Goal: Task Accomplishment & Management: Complete application form

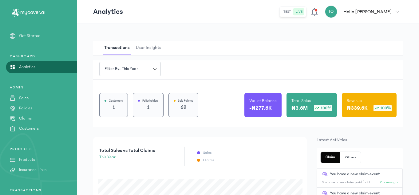
click at [32, 158] on p "Products" at bounding box center [27, 159] width 16 height 6
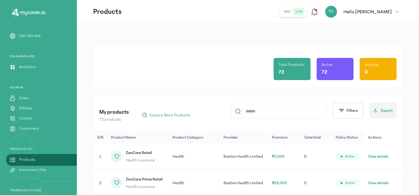
click at [259, 108] on input at bounding box center [282, 111] width 82 height 14
type input "**********"
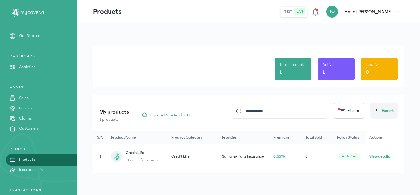
click at [318, 156] on button "View details" at bounding box center [380, 156] width 21 height 6
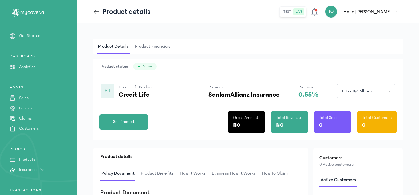
click at [198, 134] on div "Sell Product Gross Amount ₦0 Total Revenue ₦0 Total Sales 0 Total Customers 0" at bounding box center [248, 119] width 298 height 42
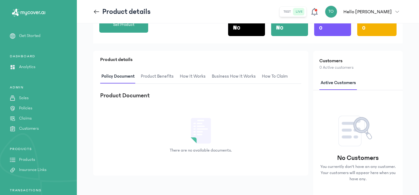
scroll to position [98, 0]
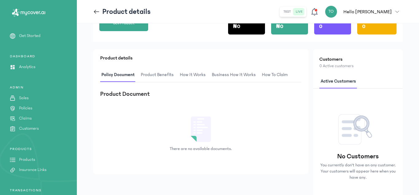
click at [175, 82] on div "Policy Document Product Benefits How It Works Business How It Works How to clai…" at bounding box center [200, 116] width 201 height 97
click at [171, 75] on span "Product Benefits" at bounding box center [157, 75] width 35 height 14
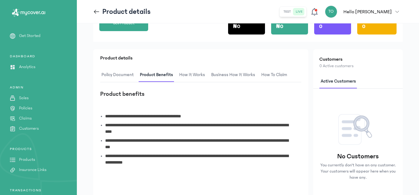
click at [191, 101] on div "**********" at bounding box center [200, 144] width 201 height 108
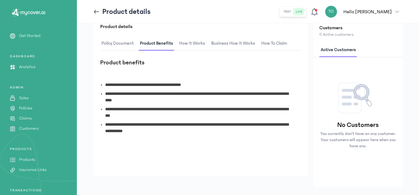
scroll to position [129, 0]
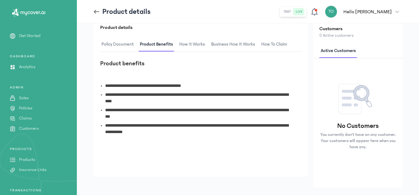
click at [200, 45] on span "How It Works" at bounding box center [192, 44] width 28 height 14
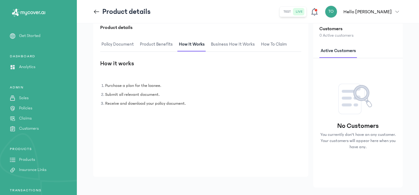
click at [214, 45] on span "Business How It Works" at bounding box center [233, 44] width 46 height 14
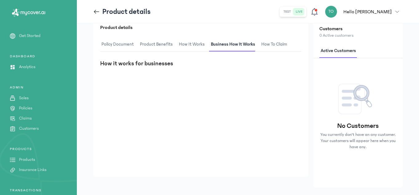
click at [262, 42] on span "How to claim" at bounding box center [274, 44] width 28 height 14
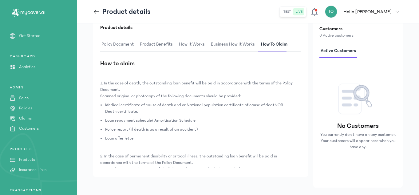
click at [300, 62] on h3 "How to claim" at bounding box center [200, 63] width 201 height 9
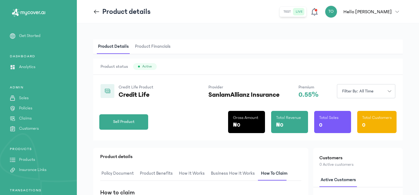
click at [183, 159] on p "Product details" at bounding box center [200, 156] width 201 height 7
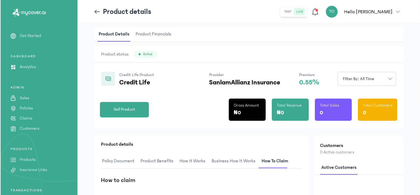
scroll to position [25, 0]
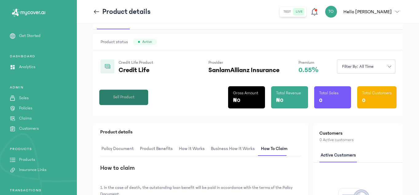
click at [139, 97] on button "Sell Product" at bounding box center [123, 97] width 49 height 15
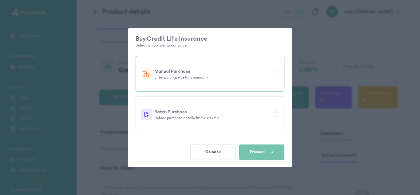
click at [277, 72] on div at bounding box center [277, 74] width 6 height 6
click at [257, 146] on button "Proceed" at bounding box center [261, 151] width 45 height 15
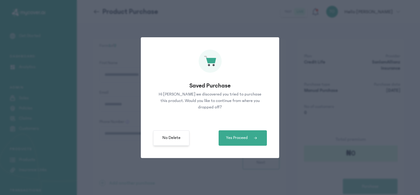
click at [176, 138] on span "No Delete" at bounding box center [172, 137] width 18 height 6
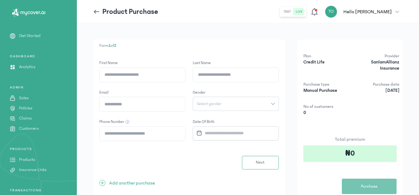
click at [147, 66] on div "First Name" at bounding box center [142, 63] width 86 height 6
click at [147, 69] on input "First Name" at bounding box center [143, 75] width 86 height 14
click at [144, 75] on input "First Name" at bounding box center [143, 75] width 86 height 14
click at [140, 74] on input "First Name" at bounding box center [143, 75] width 86 height 14
type input "*****"
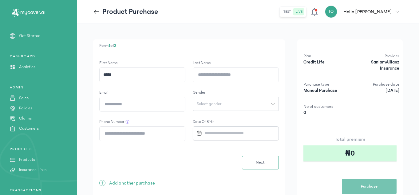
click at [221, 72] on input "Last Name" at bounding box center [236, 75] width 86 height 14
type input "**********"
click at [141, 105] on input "Email" at bounding box center [143, 104] width 86 height 14
type input "**********"
click at [213, 113] on form "**********" at bounding box center [189, 114] width 180 height 109
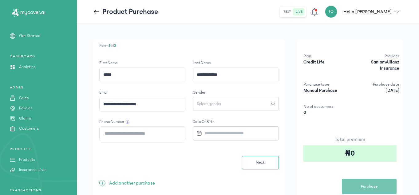
click at [231, 107] on button "Select gender" at bounding box center [236, 104] width 86 height 14
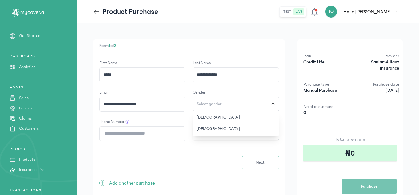
click at [229, 111] on div "[DEMOGRAPHIC_DATA] [DEMOGRAPHIC_DATA]" at bounding box center [236, 123] width 86 height 25
click at [196, 123] on button "[DEMOGRAPHIC_DATA]" at bounding box center [236, 128] width 86 height 11
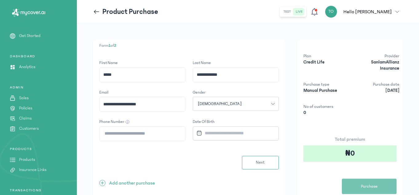
click at [168, 134] on input "Phone Number" at bounding box center [143, 133] width 86 height 14
type input "**********"
click at [234, 139] on input "Datepicker input" at bounding box center [233, 132] width 79 height 13
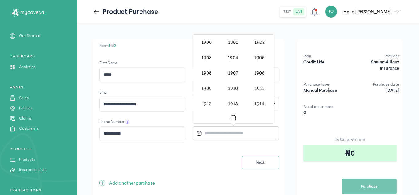
scroll to position [504, 0]
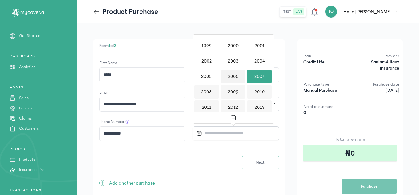
click at [236, 78] on div "2006" at bounding box center [233, 77] width 25 height 14
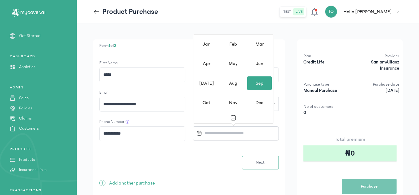
click at [233, 93] on div "Oct Nov Dec" at bounding box center [234, 102] width 80 height 19
drag, startPoint x: 233, startPoint y: 93, endPoint x: 235, endPoint y: 87, distance: 5.9
click at [235, 87] on div "Jan Feb Mar Apr May Jun [DATE] Aug Sep Oct Nov Dec" at bounding box center [234, 73] width 80 height 78
click at [235, 87] on div "Aug" at bounding box center [233, 83] width 25 height 14
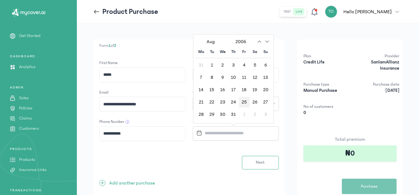
click at [243, 102] on div "25" at bounding box center [244, 102] width 11 height 11
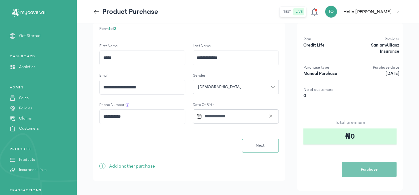
scroll to position [32, 0]
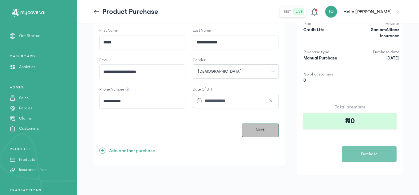
click at [263, 134] on button "Next" at bounding box center [260, 130] width 37 height 14
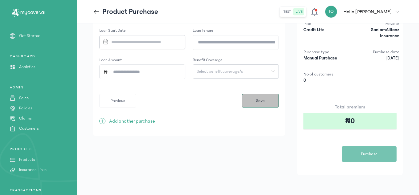
scroll to position [0, 0]
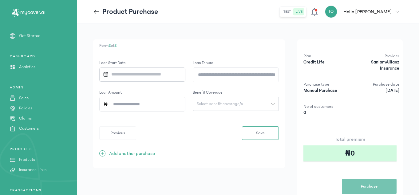
click at [162, 75] on input "Datepicker input" at bounding box center [140, 74] width 79 height 13
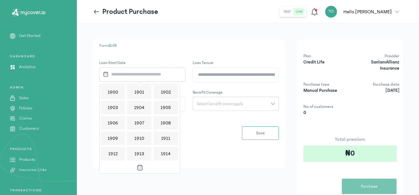
scroll to position [597, 0]
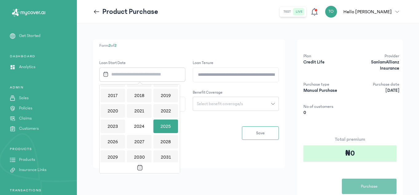
click at [163, 119] on div "2025" at bounding box center [166, 126] width 25 height 14
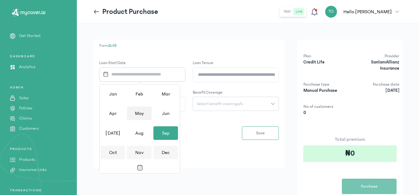
click at [140, 110] on div "May" at bounding box center [139, 113] width 25 height 14
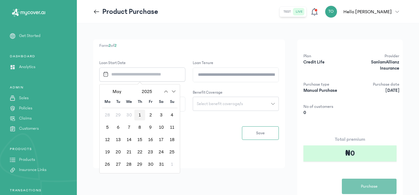
click at [139, 115] on div "1" at bounding box center [139, 115] width 11 height 11
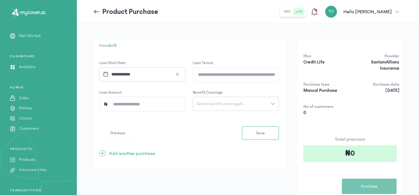
click at [207, 77] on input "Loan Tenure" at bounding box center [236, 75] width 86 height 14
type input "**"
click at [137, 104] on input "Loan Amount" at bounding box center [144, 104] width 73 height 14
type input "*********"
click at [275, 104] on icon "button" at bounding box center [273, 104] width 4 height 4
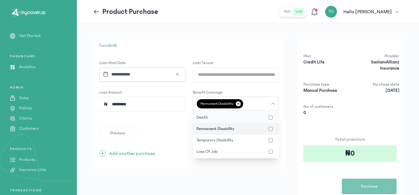
click at [272, 120] on button "death" at bounding box center [236, 117] width 86 height 11
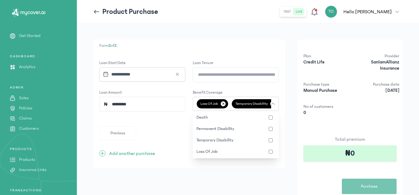
click at [267, 186] on div "Form 2 of 2 Loan Start Date Loan Tenure ** Loan Amount ********* Benefit Covera…" at bounding box center [189, 123] width 192 height 168
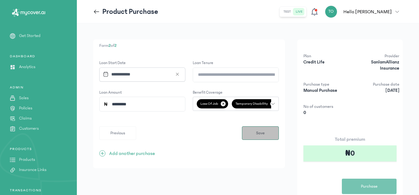
click at [267, 135] on button "Save" at bounding box center [260, 133] width 37 height 14
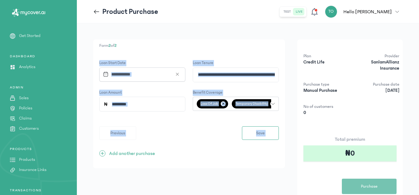
click at [225, 74] on input "**" at bounding box center [236, 75] width 86 height 14
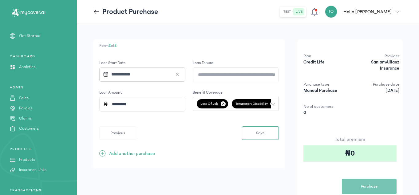
type input "*"
type input "**"
click at [254, 131] on button "Save" at bounding box center [260, 133] width 37 height 14
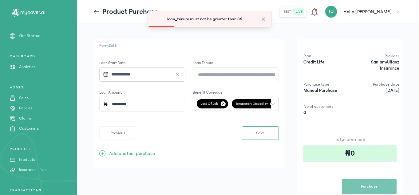
click at [219, 78] on input "**" at bounding box center [236, 75] width 86 height 14
type input "*"
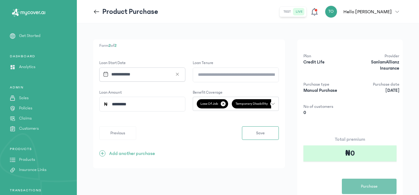
type input "**"
click at [254, 126] on button "Save" at bounding box center [260, 133] width 37 height 14
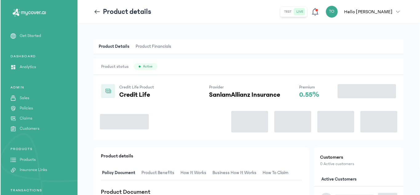
scroll to position [25, 0]
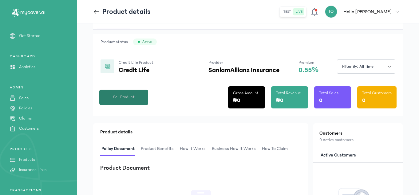
click at [116, 94] on span "Sell Product" at bounding box center [124, 97] width 22 height 6
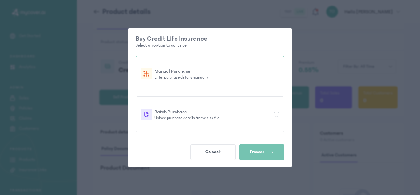
click at [275, 73] on div at bounding box center [277, 74] width 6 height 6
click at [261, 146] on button "Proceed" at bounding box center [261, 151] width 45 height 15
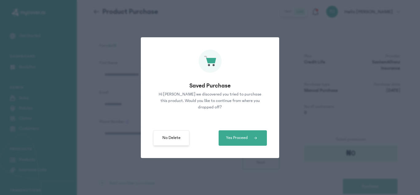
click at [180, 136] on span "No Delete" at bounding box center [172, 137] width 18 height 6
